Goal: Transaction & Acquisition: Purchase product/service

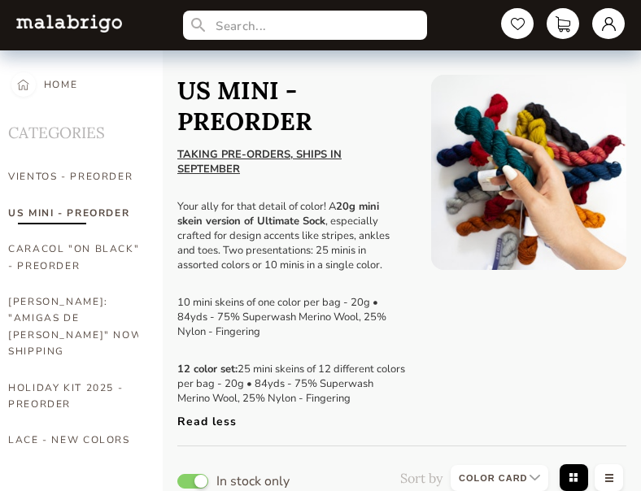
select select "INDEX"
click at [399, 116] on h1 "US MINI - PREORDER" at bounding box center [291, 106] width 229 height 62
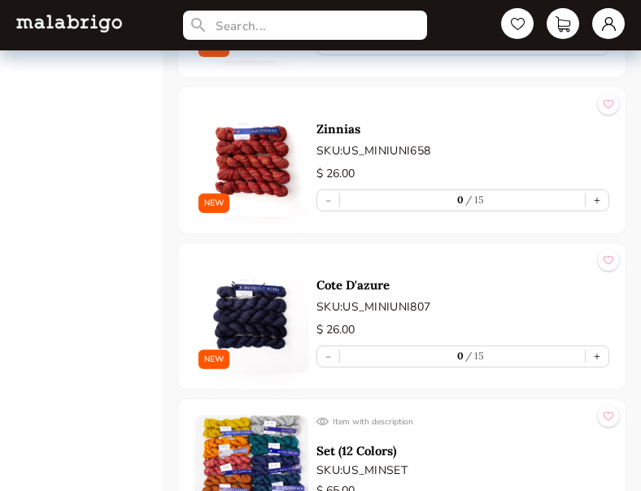
scroll to position [4182, 0]
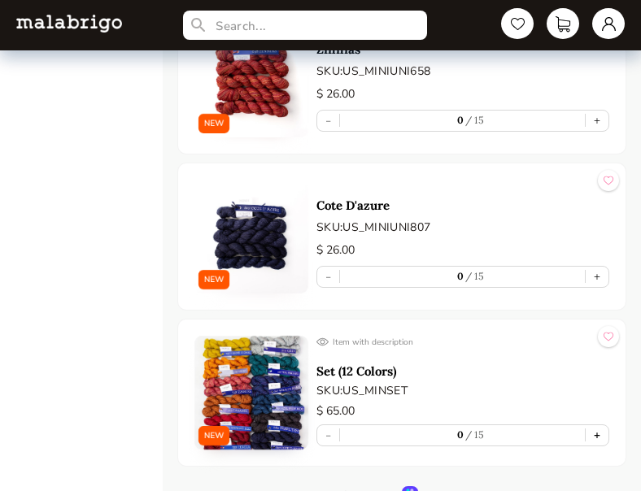
click at [595, 425] on button "+" at bounding box center [597, 435] width 23 height 20
type input "1"
click at [595, 425] on button "+" at bounding box center [597, 435] width 23 height 20
type input "2"
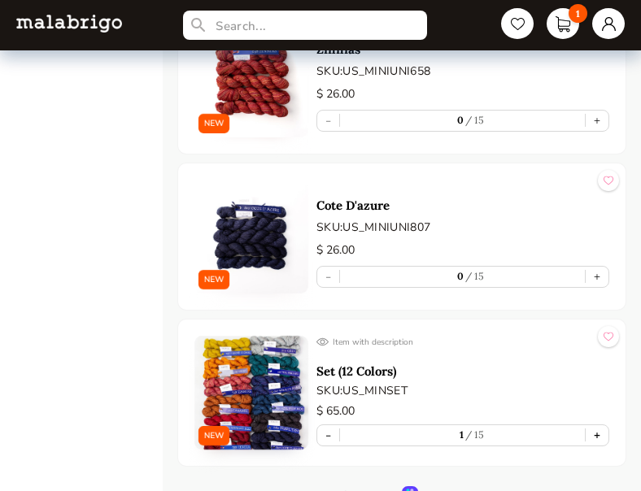
type input "2"
click at [600, 425] on button "+" at bounding box center [597, 435] width 23 height 20
type input "3"
click at [563, 29] on link "3" at bounding box center [563, 24] width 36 height 34
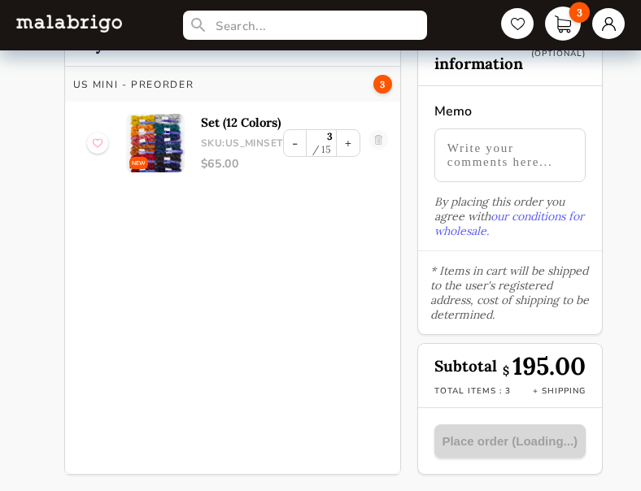
scroll to position [68, 0]
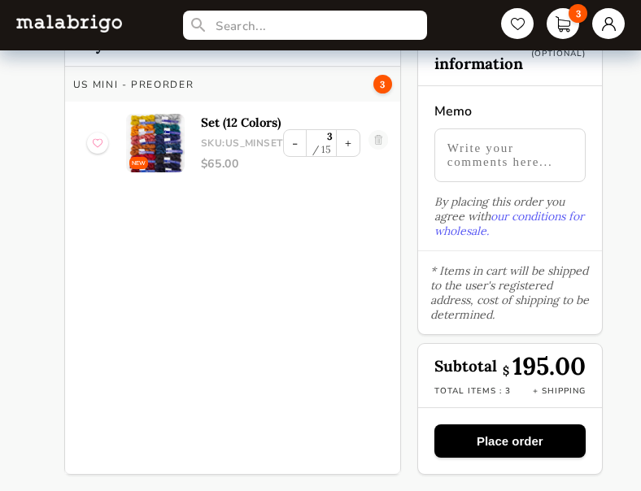
click at [499, 441] on button "Place order" at bounding box center [509, 441] width 151 height 33
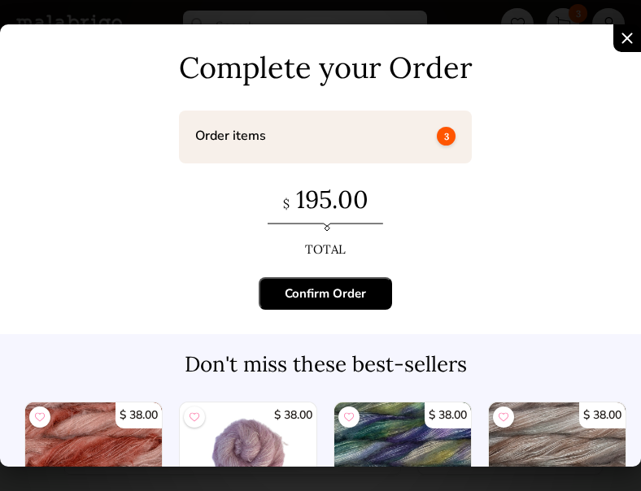
click at [343, 291] on div "Confirm Order" at bounding box center [325, 293] width 81 height 16
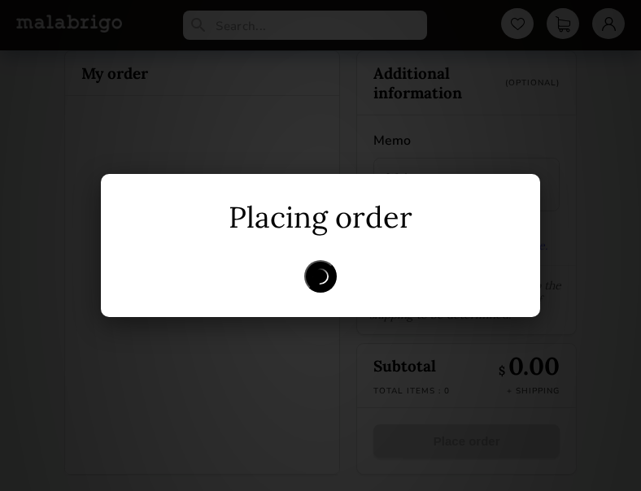
scroll to position [39, 0]
